Goal: Navigation & Orientation: Find specific page/section

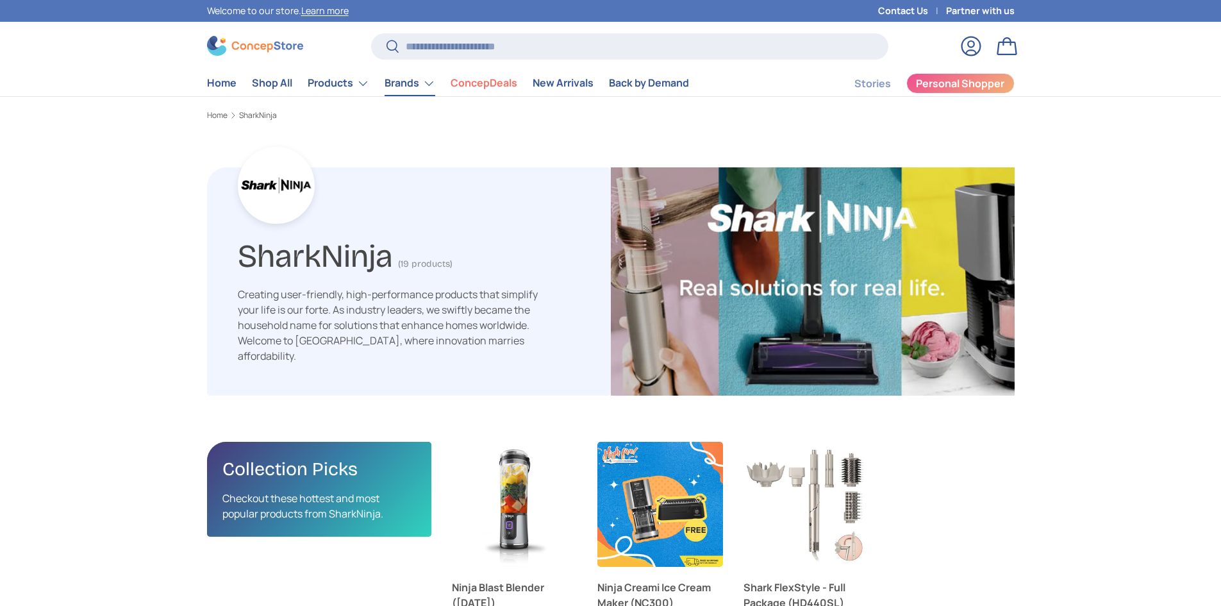
scroll to position [2653, 4179]
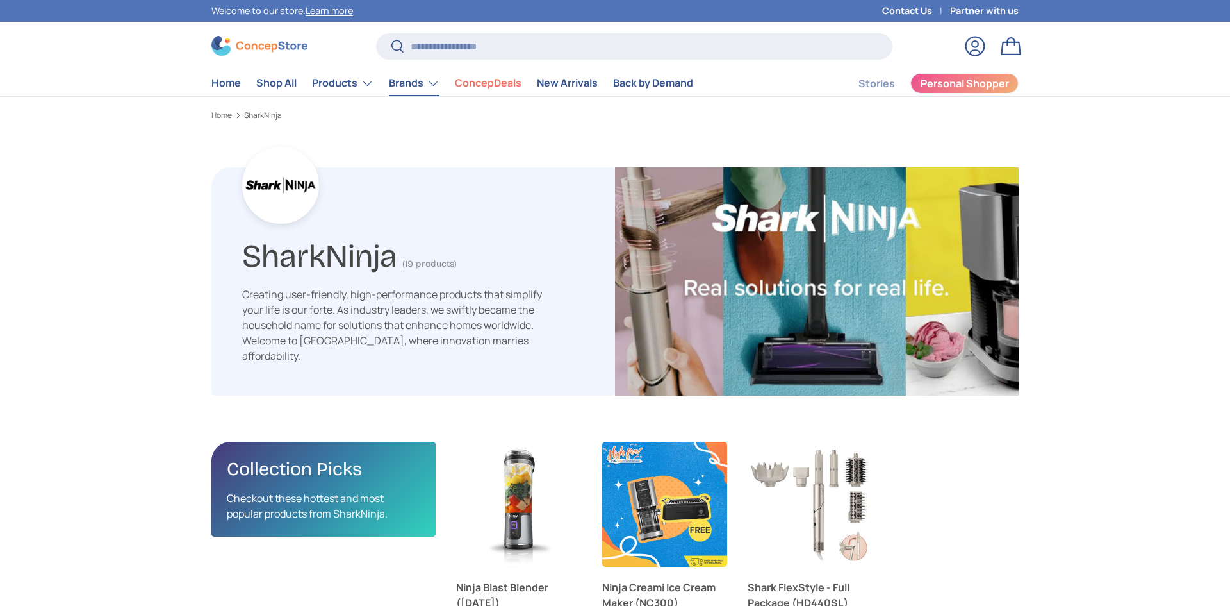
click at [414, 87] on link "Brands" at bounding box center [414, 83] width 51 height 26
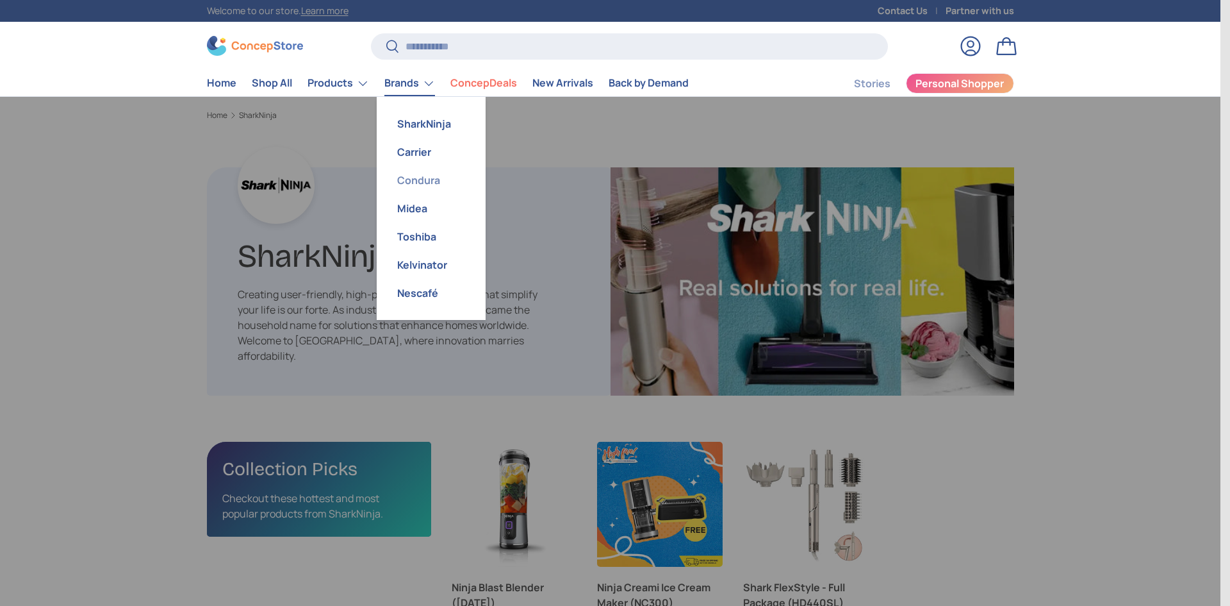
click at [430, 172] on link "Condura" at bounding box center [431, 180] width 94 height 28
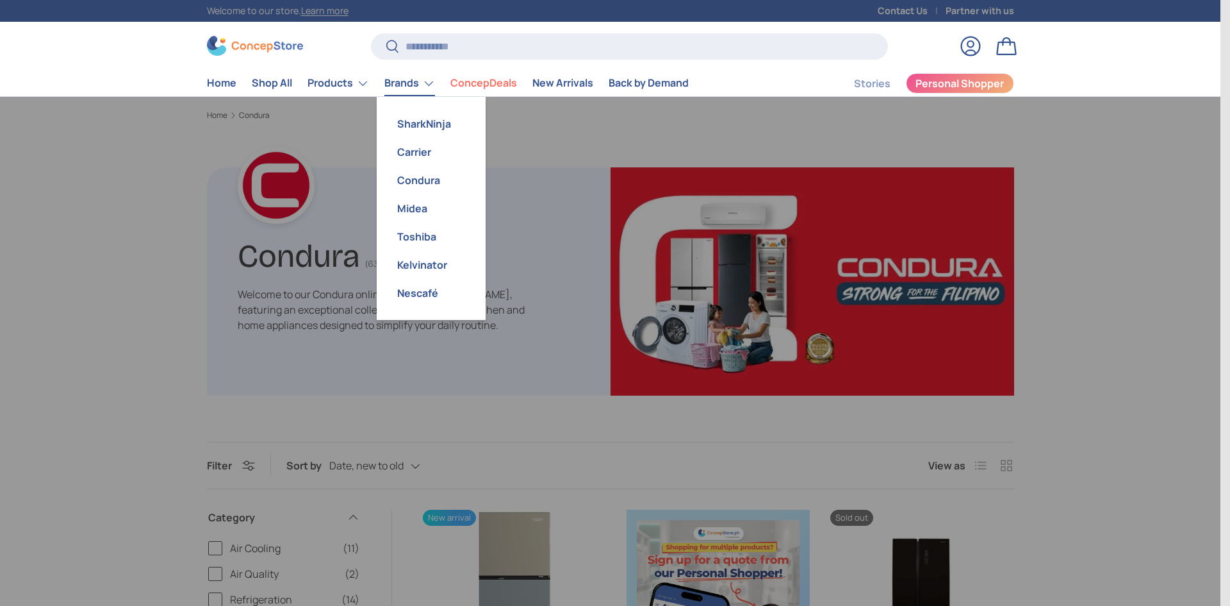
click at [409, 82] on link "Brands" at bounding box center [409, 83] width 51 height 26
click at [429, 261] on link "Kelvinator" at bounding box center [431, 265] width 94 height 28
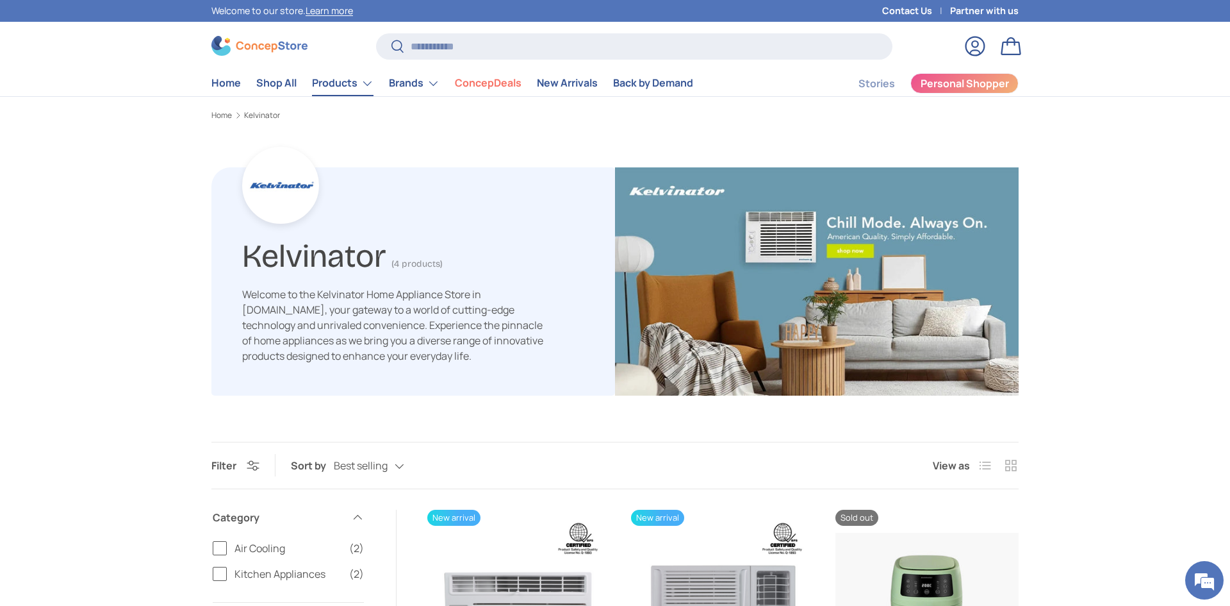
click at [348, 81] on link "Products" at bounding box center [343, 83] width 62 height 26
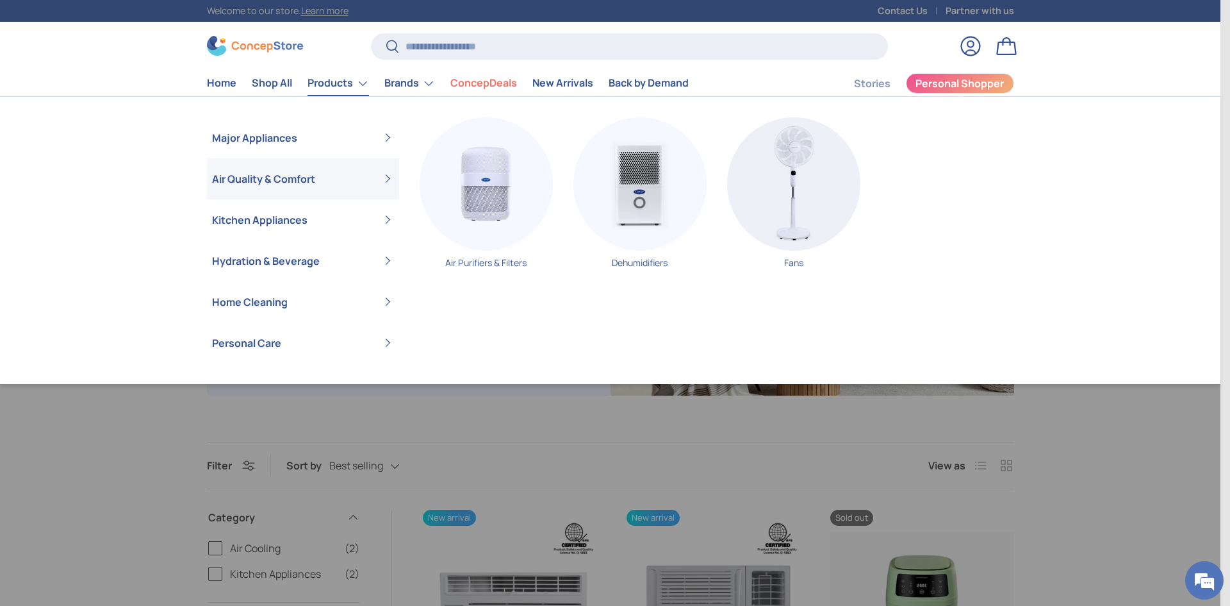
click at [288, 179] on link "Air Quality & Comfort" at bounding box center [303, 178] width 182 height 41
